Goal: Transaction & Acquisition: Purchase product/service

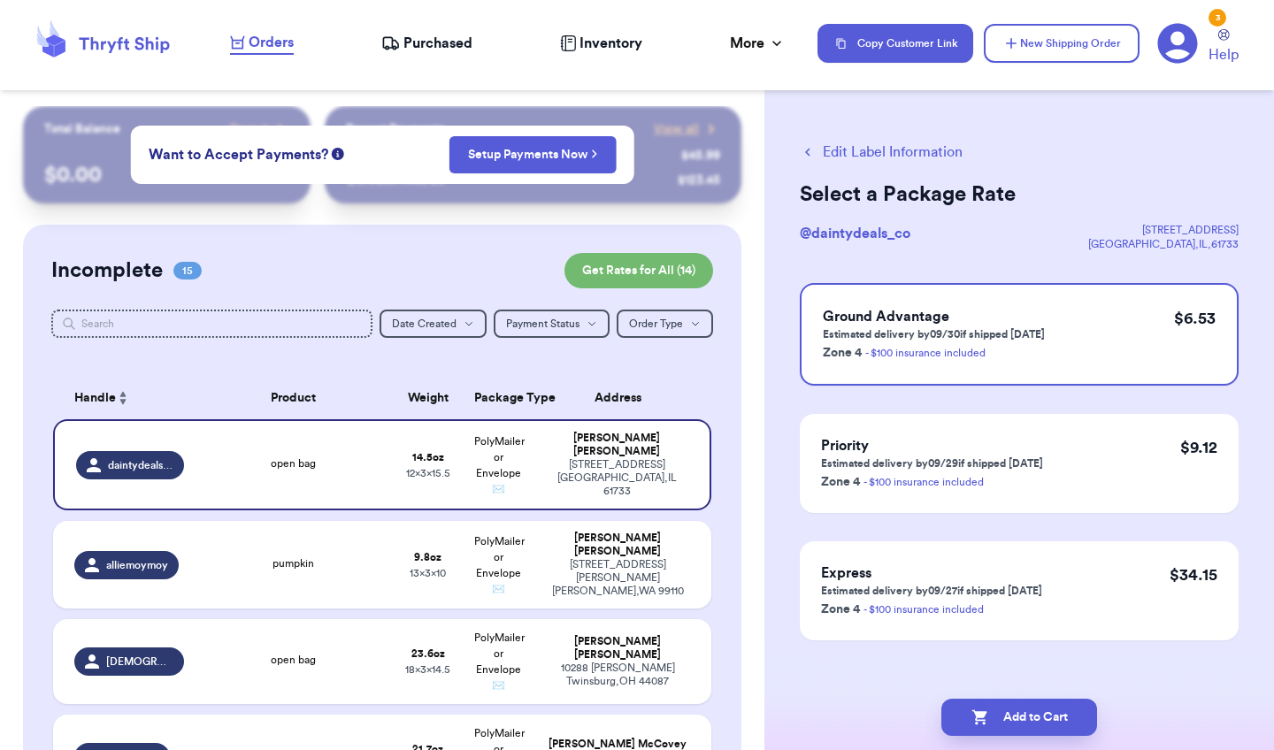
scroll to position [587, 0]
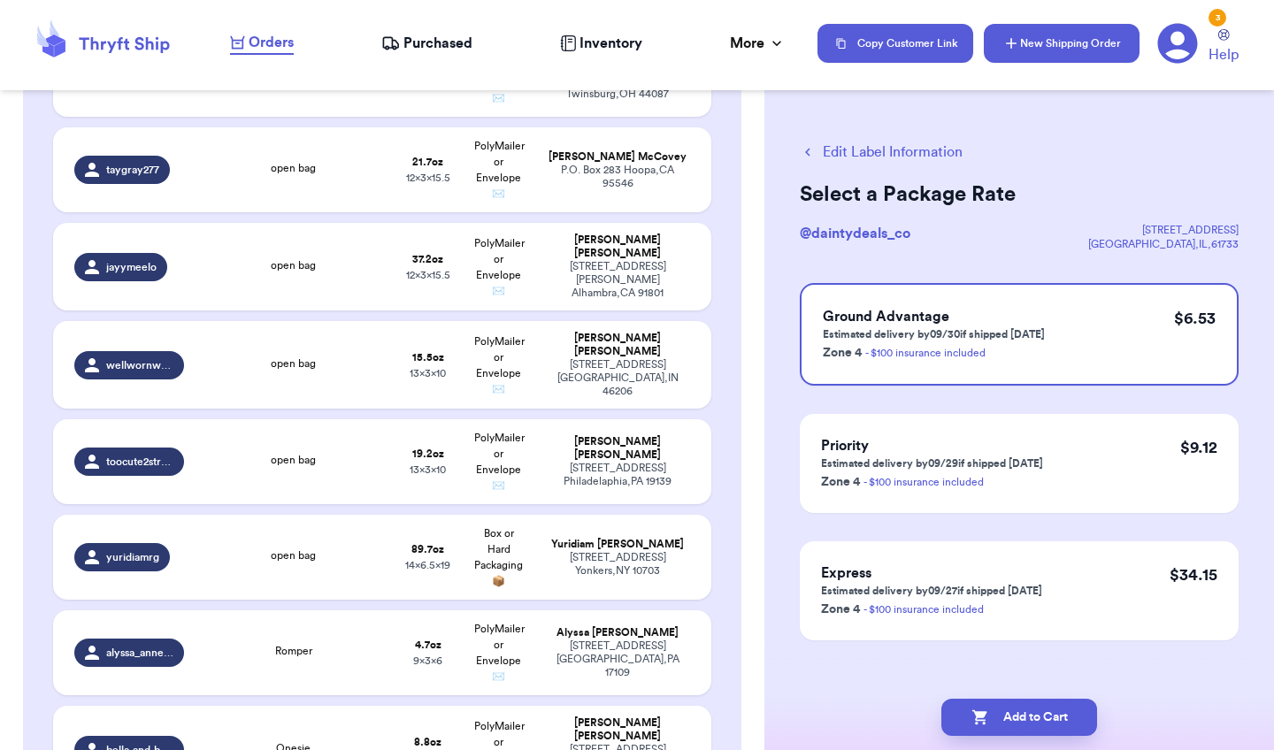
click at [1081, 61] on button "New Shipping Order" at bounding box center [1062, 43] width 156 height 39
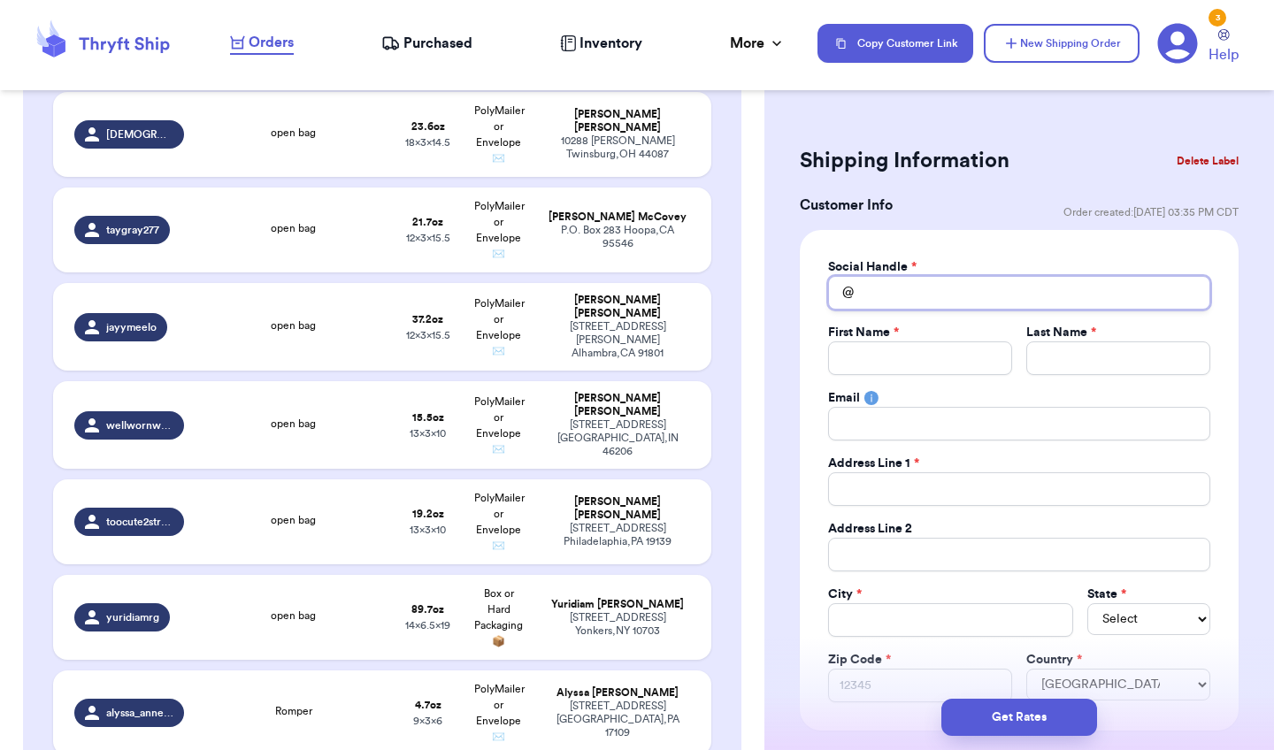
click at [945, 279] on input "Total Amount Paid" at bounding box center [1019, 293] width 382 height 34
type input "c"
type input "co"
type input "coo"
type input "cool"
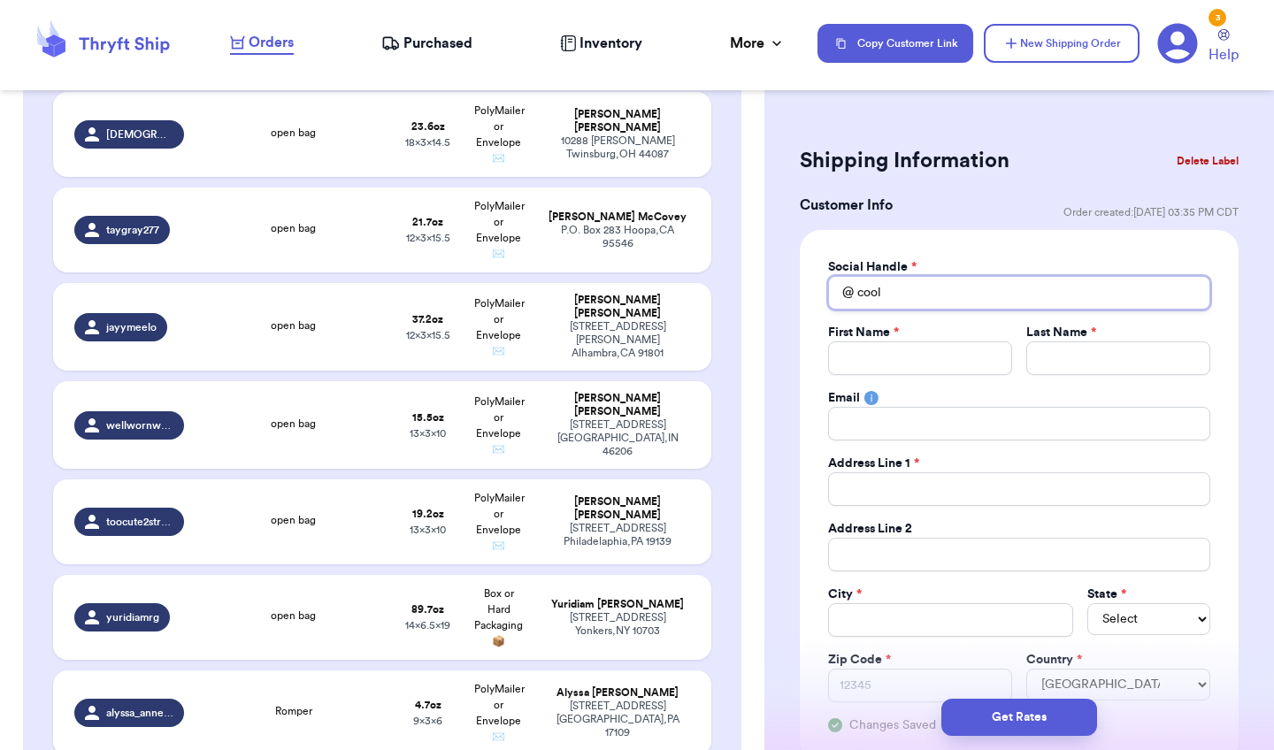
type input "coo"
type input "co"
type input "c"
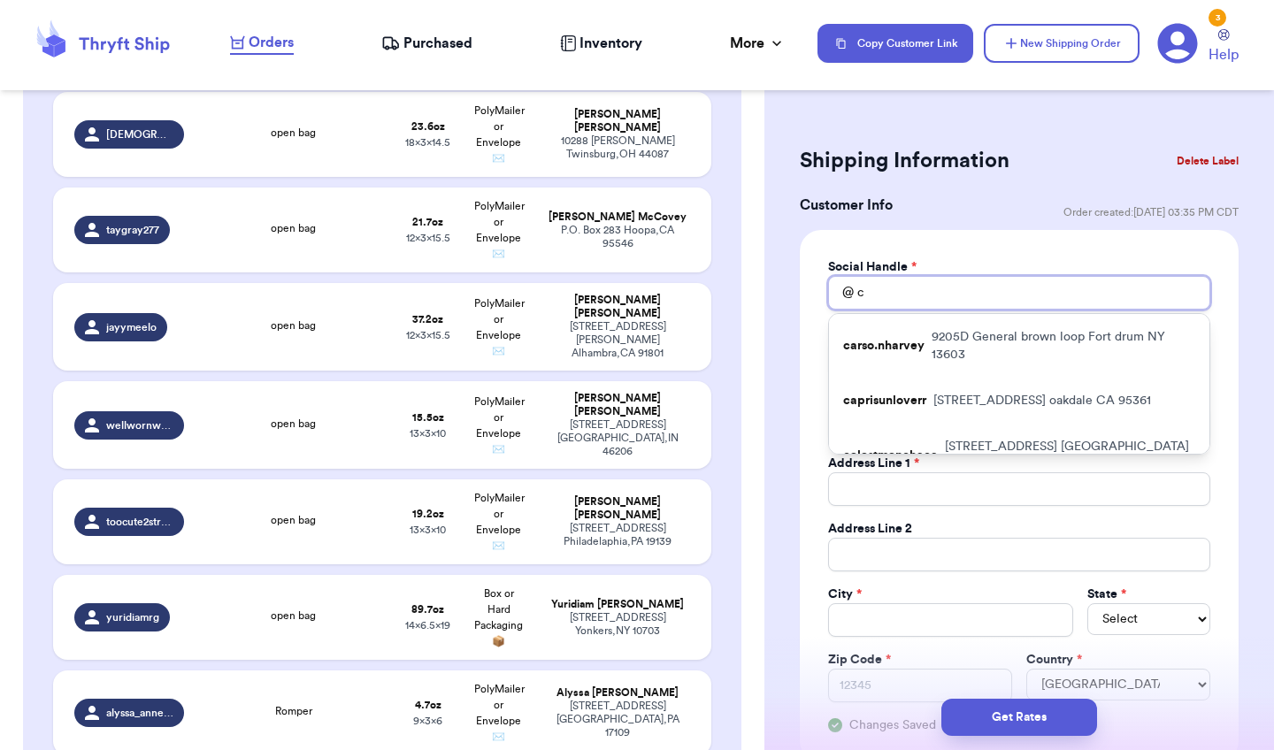
type input "ca"
type input "cal"
type input "calm"
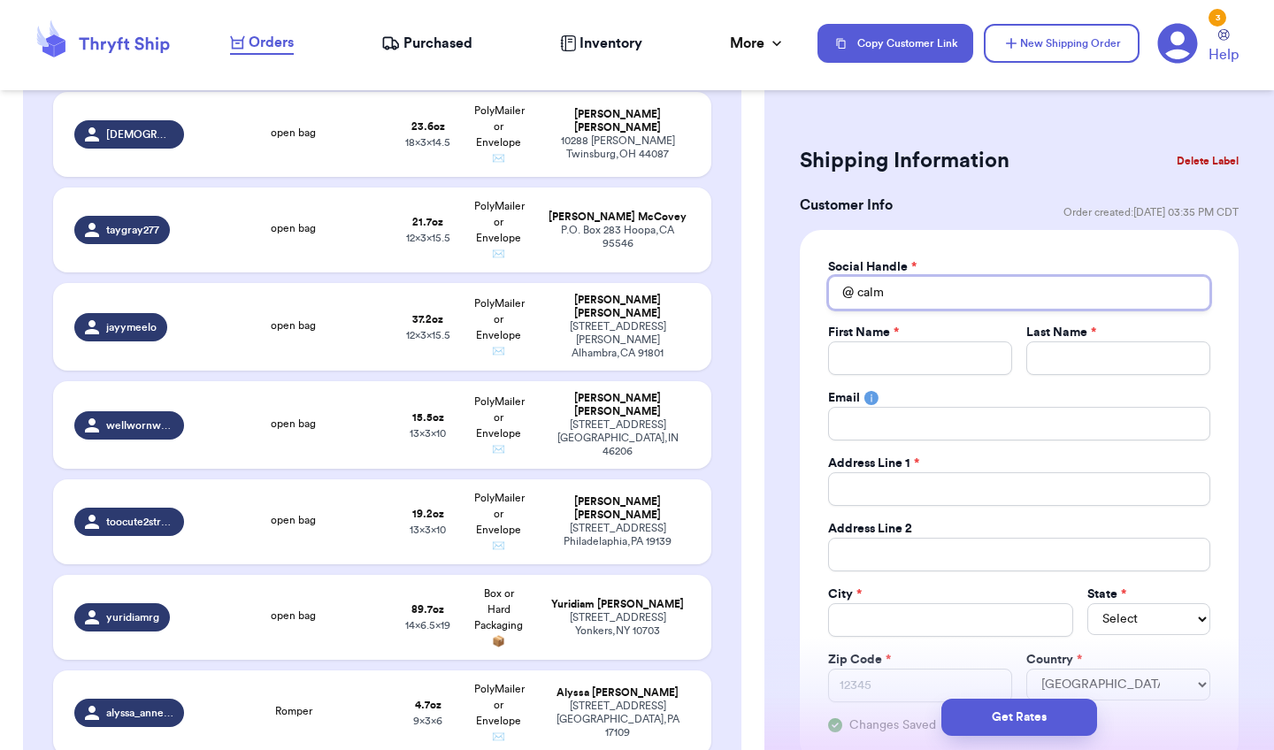
type input "calm"
click at [1203, 156] on button "Delete Label" at bounding box center [1208, 161] width 76 height 39
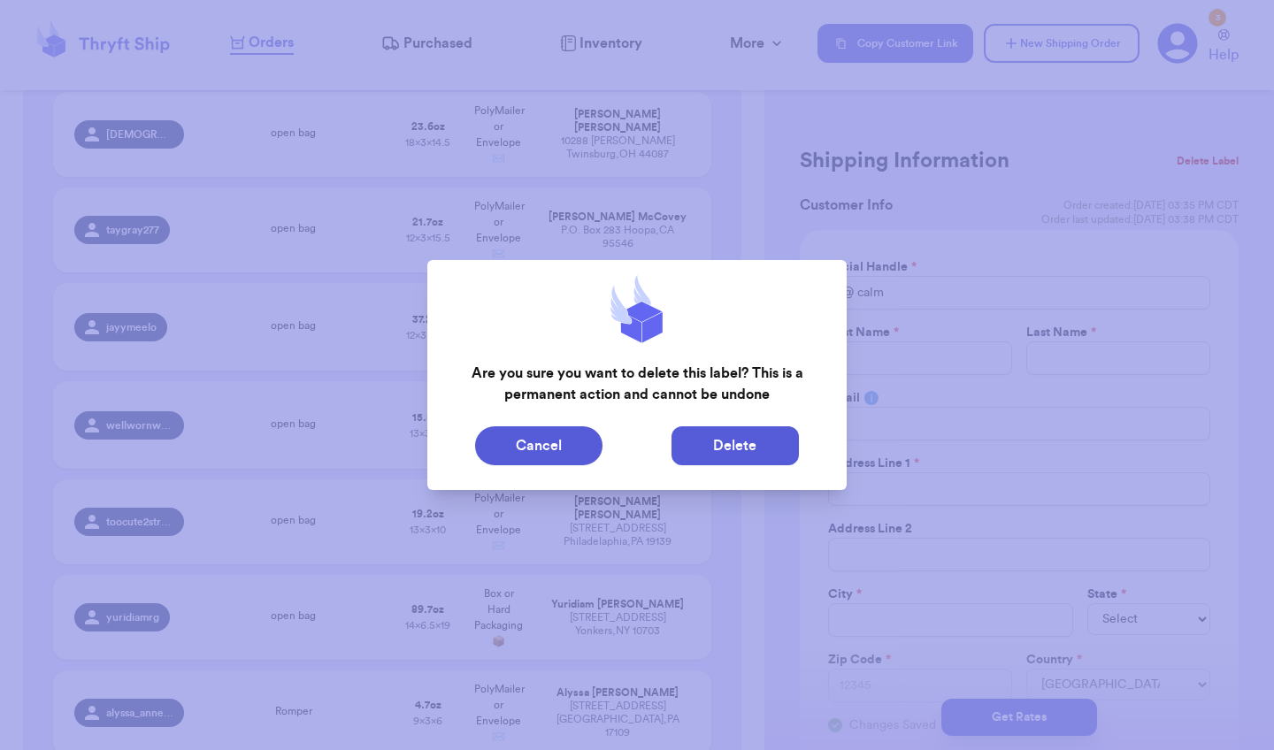
click at [763, 451] on button "Delete" at bounding box center [734, 445] width 127 height 39
type input "open bag"
type input "14.5"
type input "15.5"
type input "12"
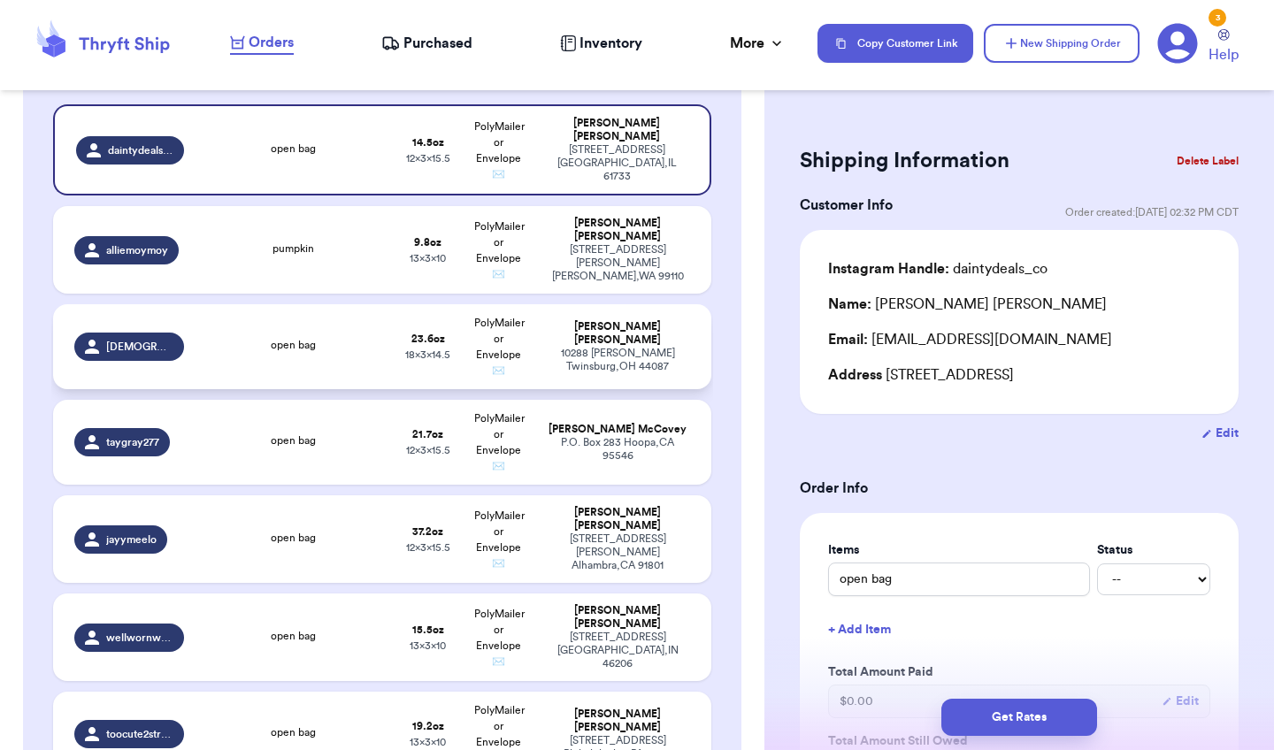
scroll to position [313, 0]
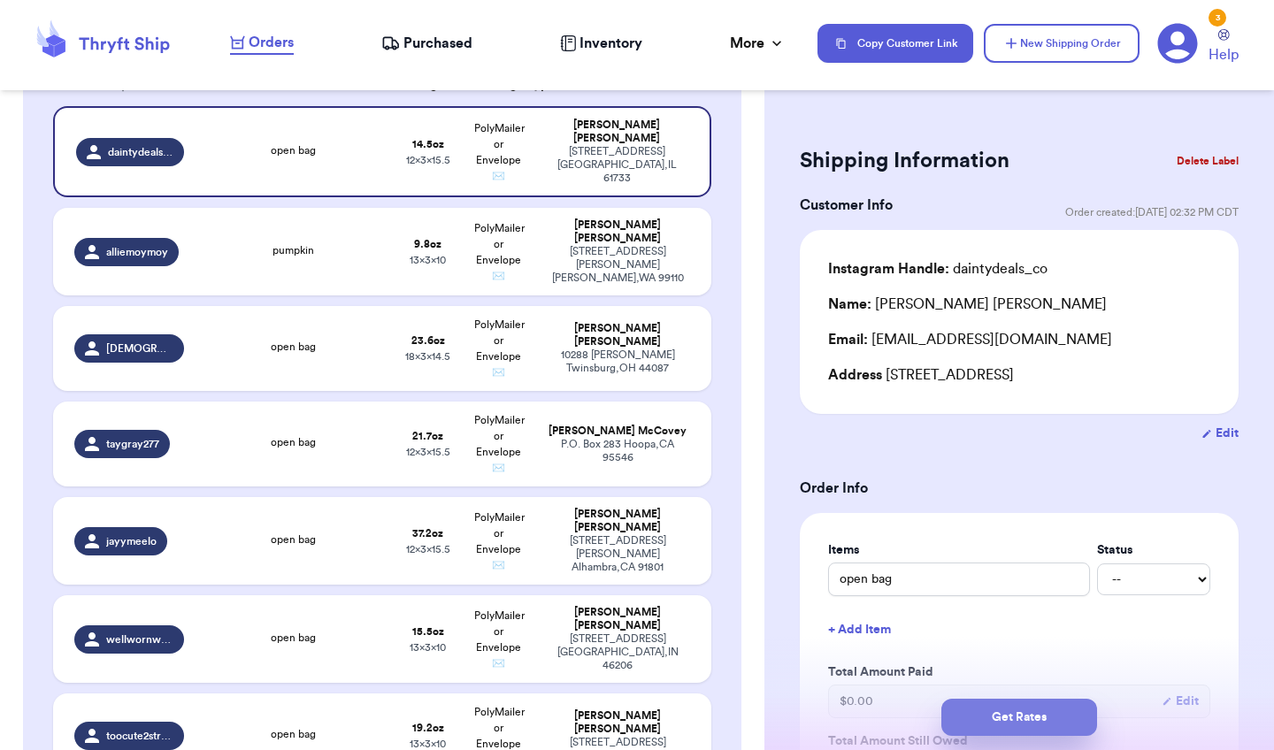
click at [991, 710] on button "Get Rates" at bounding box center [1019, 717] width 156 height 37
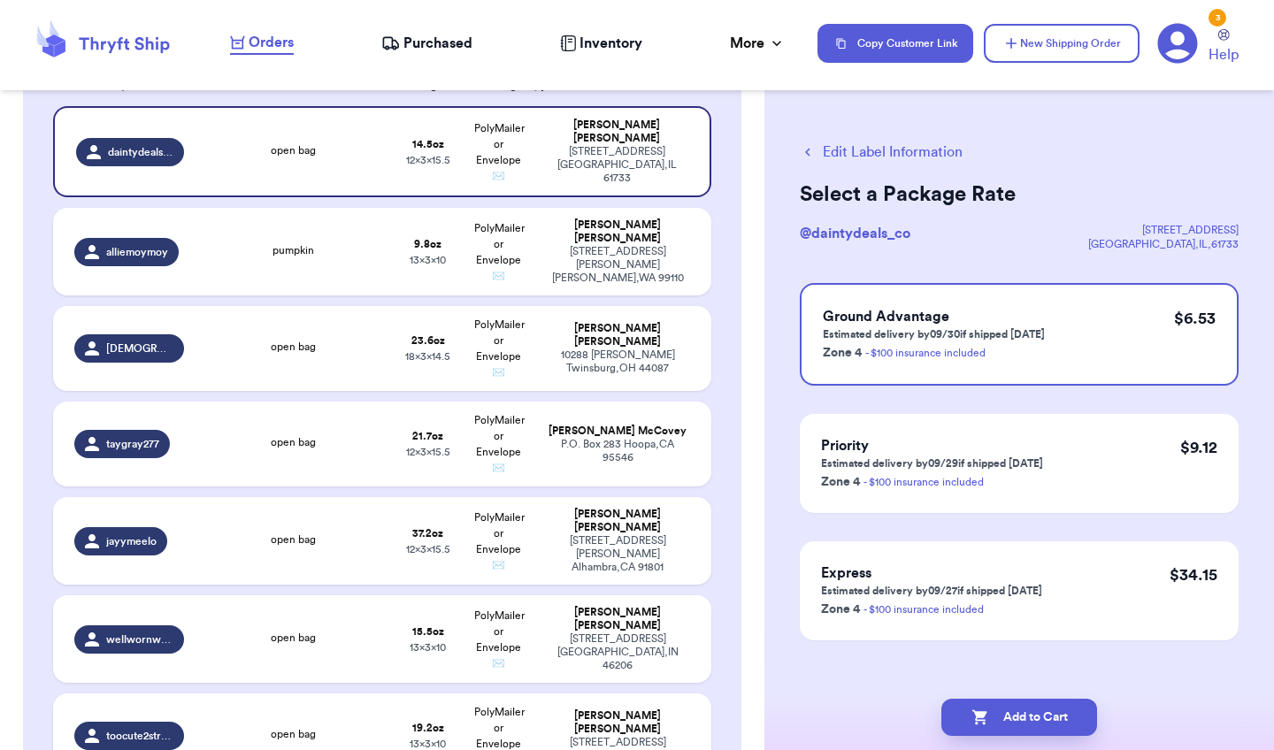
click at [991, 710] on button "Add to Cart" at bounding box center [1019, 717] width 156 height 37
checkbox input "true"
